Goal: Information Seeking & Learning: Find specific fact

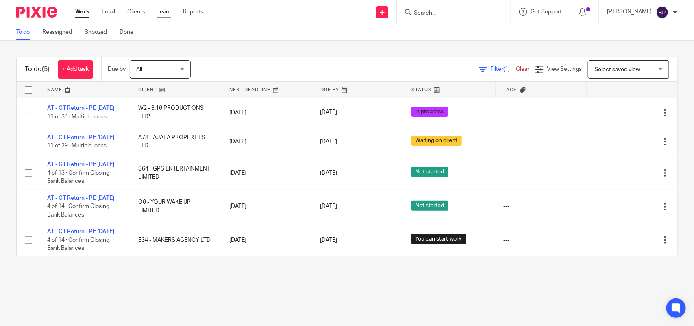
click at [164, 15] on link "Team" at bounding box center [163, 12] width 13 height 8
click at [140, 15] on link "Clients" at bounding box center [136, 12] width 18 height 8
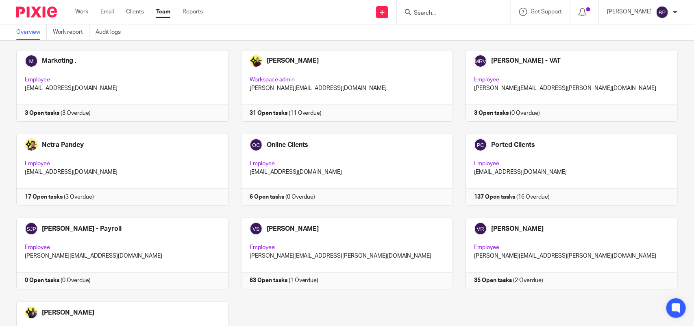
scroll to position [535, 0]
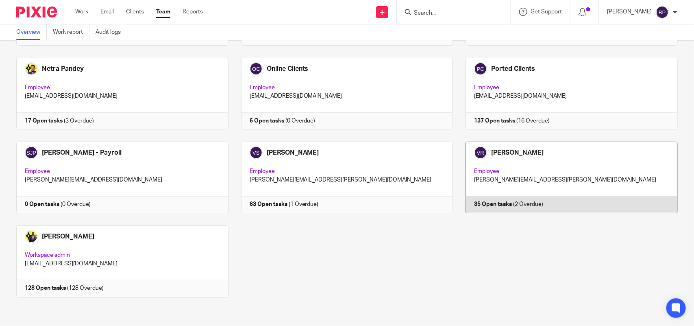
click at [585, 201] on link at bounding box center [565, 178] width 225 height 72
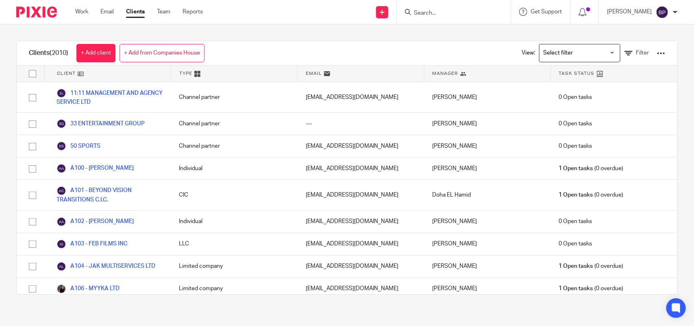
click at [470, 12] on input "Search" at bounding box center [449, 13] width 73 height 7
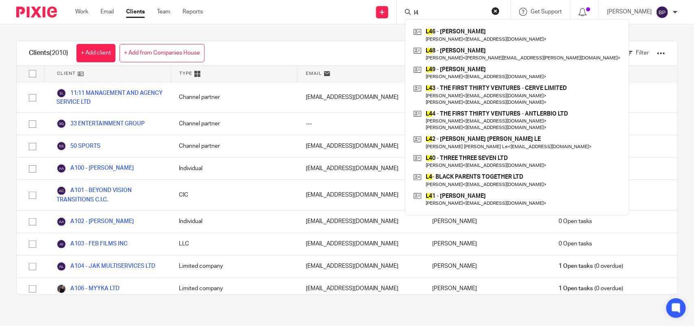
click at [454, 15] on input "l4" at bounding box center [449, 13] width 73 height 7
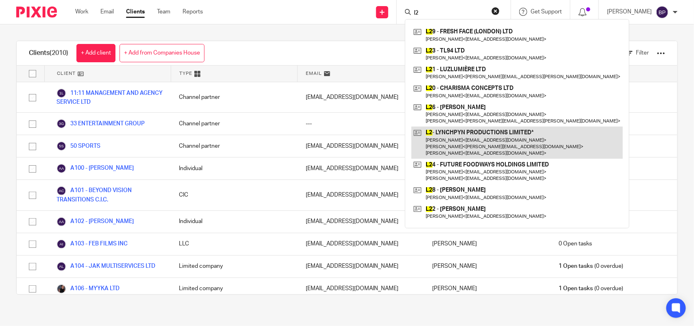
type input "l2"
click at [465, 138] on link at bounding box center [518, 143] width 212 height 32
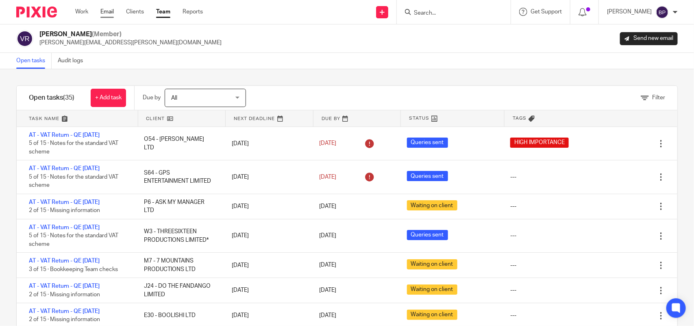
click at [108, 13] on link "Email" at bounding box center [106, 12] width 13 height 8
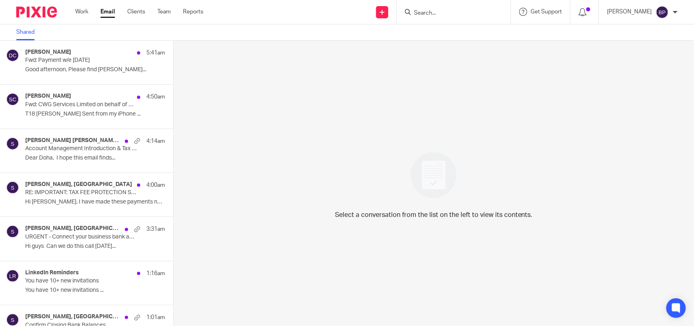
click at [104, 11] on link "Email" at bounding box center [107, 12] width 15 height 8
click at [105, 13] on link "Email" at bounding box center [107, 12] width 15 height 8
click at [106, 13] on link "Email" at bounding box center [107, 12] width 15 height 8
click at [141, 11] on link "Clients" at bounding box center [136, 12] width 18 height 8
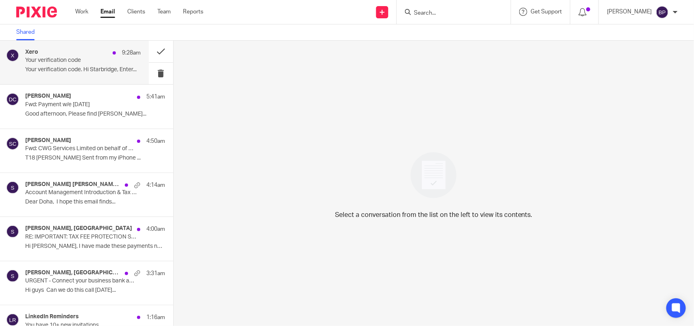
click at [74, 45] on div "Xero 9:28am Your verification code Your verification code. Hi Starbridge, Enter…" at bounding box center [74, 63] width 149 height 44
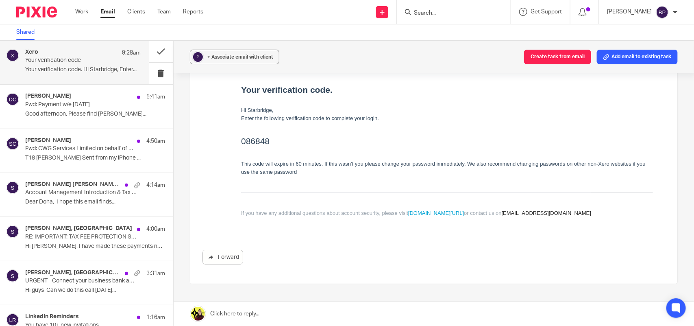
scroll to position [153, 0]
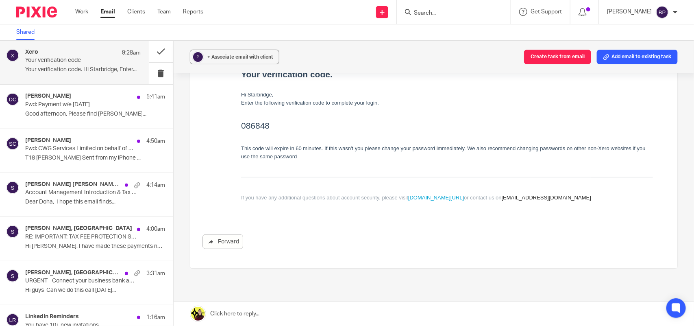
click at [253, 124] on h2 "086848" at bounding box center [447, 125] width 412 height 13
copy h2 "086848"
click at [153, 73] on button at bounding box center [161, 74] width 24 height 22
